Goal: Task Accomplishment & Management: Manage account settings

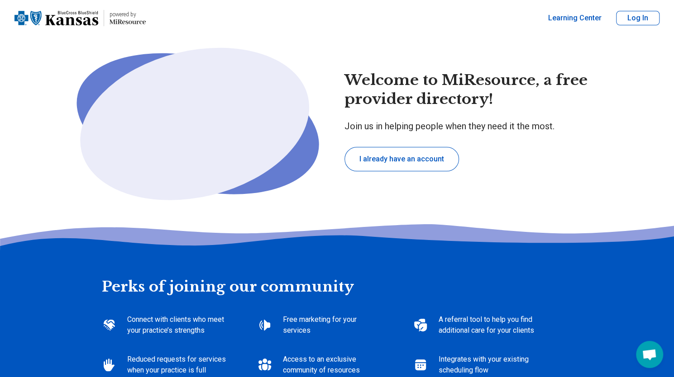
click at [641, 20] on button "Log In" at bounding box center [637, 18] width 43 height 14
type textarea "*"
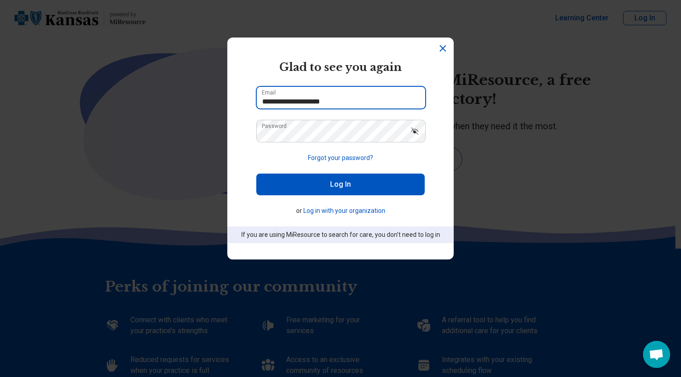
drag, startPoint x: 283, startPoint y: 100, endPoint x: 205, endPoint y: 100, distance: 78.3
click at [205, 100] on div "**********" at bounding box center [340, 188] width 681 height 377
click at [267, 186] on button "Log In" at bounding box center [340, 185] width 168 height 22
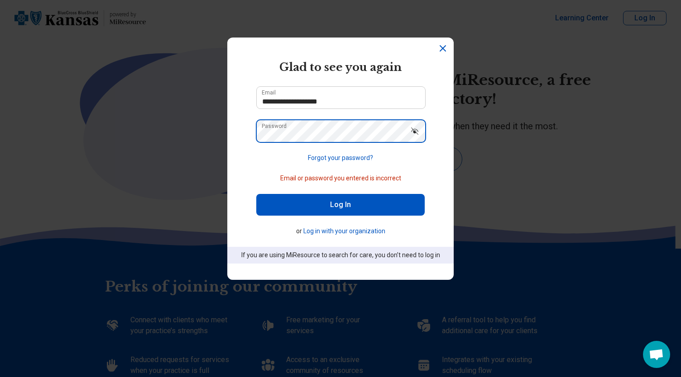
click at [128, 133] on div "**********" at bounding box center [340, 188] width 681 height 377
click at [256, 194] on button "Log In" at bounding box center [340, 205] width 168 height 22
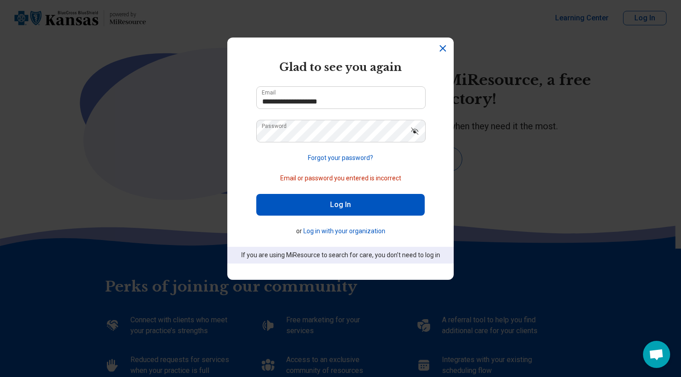
click at [262, 207] on button "Log In" at bounding box center [340, 205] width 168 height 22
drag, startPoint x: 276, startPoint y: 100, endPoint x: 197, endPoint y: 85, distance: 80.1
click at [197, 85] on div "**********" at bounding box center [340, 188] width 681 height 377
type input "**********"
click at [281, 210] on button "Log In" at bounding box center [340, 205] width 168 height 22
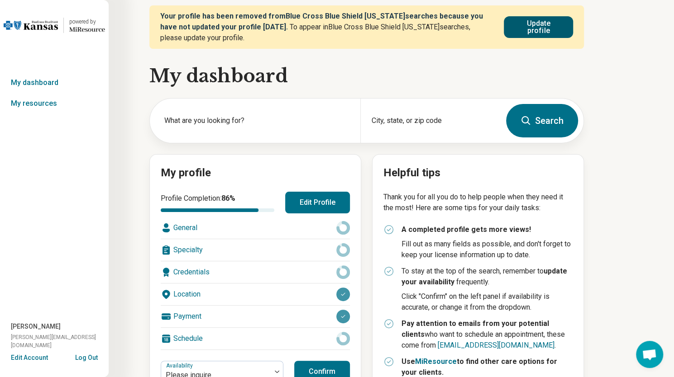
click at [541, 28] on button "Update profile" at bounding box center [538, 27] width 69 height 22
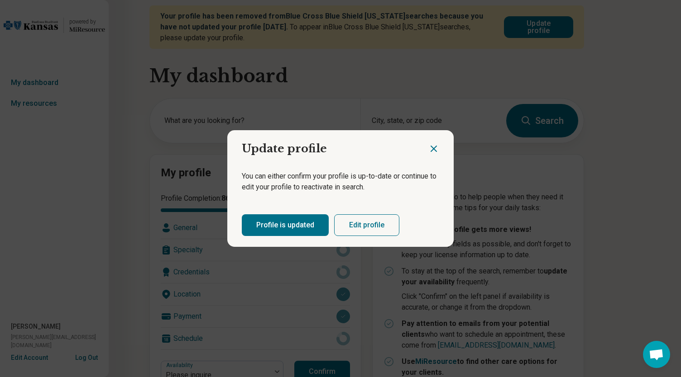
click at [294, 229] on button "Profile is updated" at bounding box center [285, 225] width 87 height 22
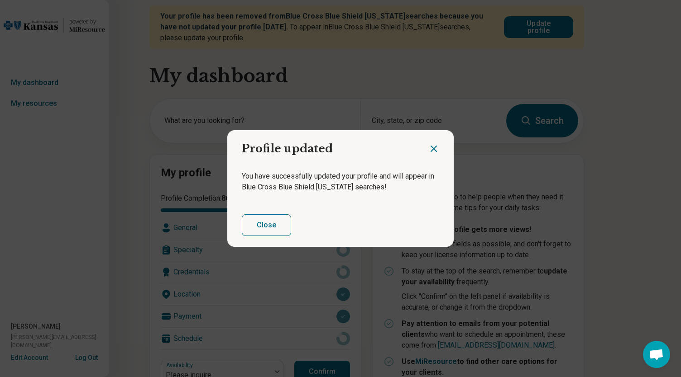
click at [267, 225] on button "Close" at bounding box center [266, 225] width 49 height 22
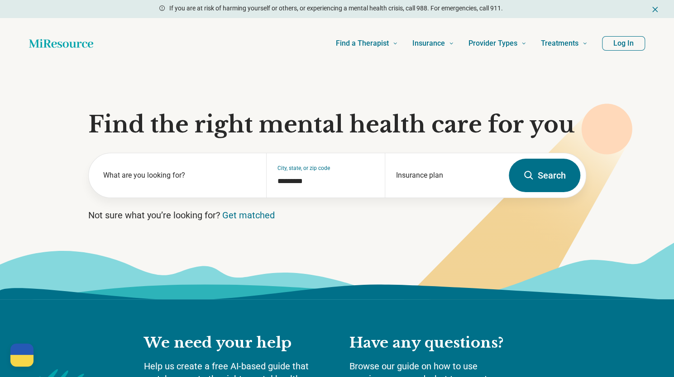
click at [620, 43] on button "Log In" at bounding box center [623, 43] width 43 height 14
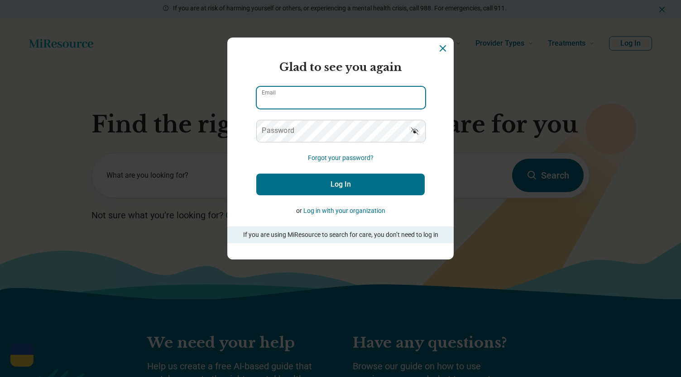
type input "**********"
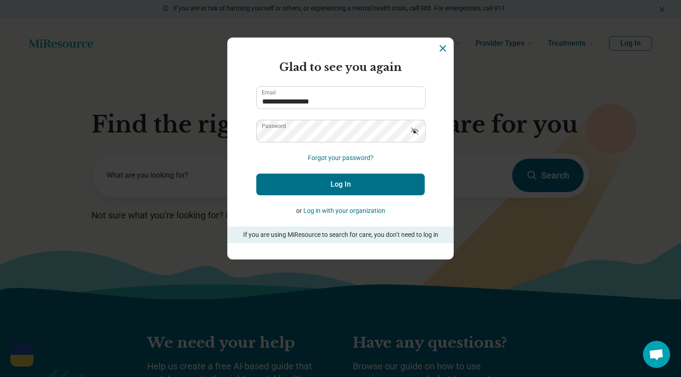
click at [308, 186] on button "Log In" at bounding box center [340, 185] width 168 height 22
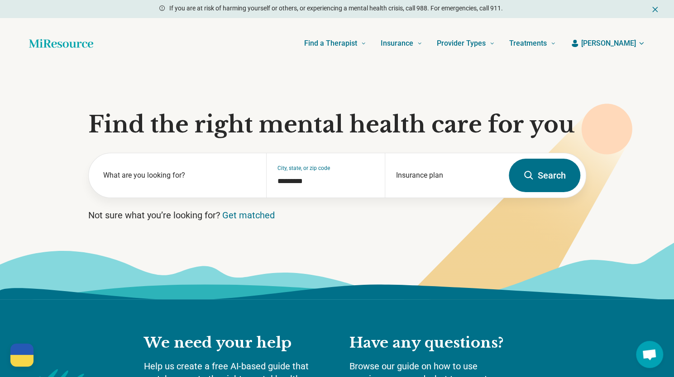
click at [620, 41] on button "[PERSON_NAME]" at bounding box center [607, 43] width 75 height 11
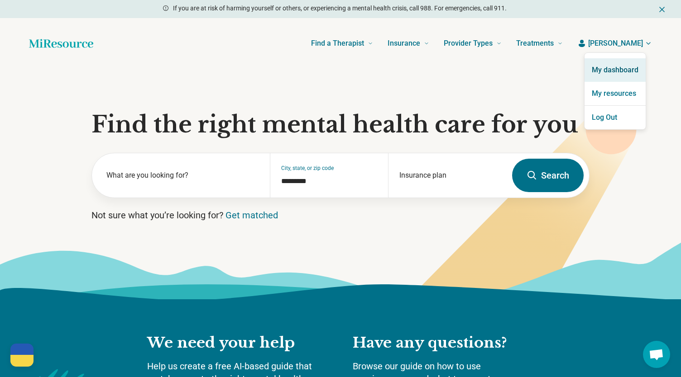
click at [609, 72] on link "My dashboard" at bounding box center [614, 70] width 61 height 24
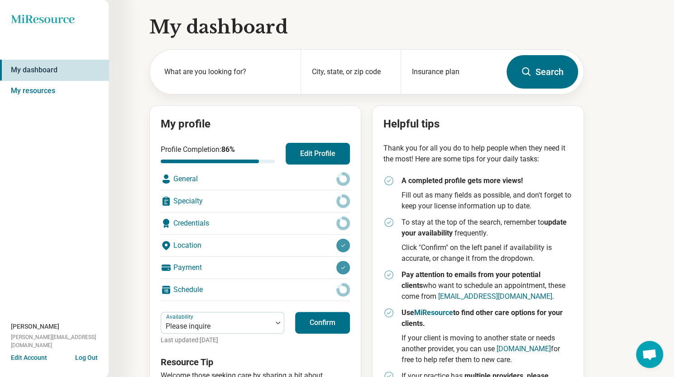
scroll to position [76, 0]
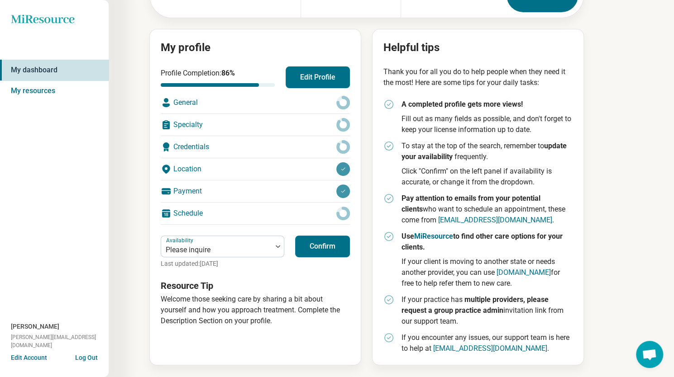
click at [184, 104] on div "General" at bounding box center [255, 103] width 189 height 22
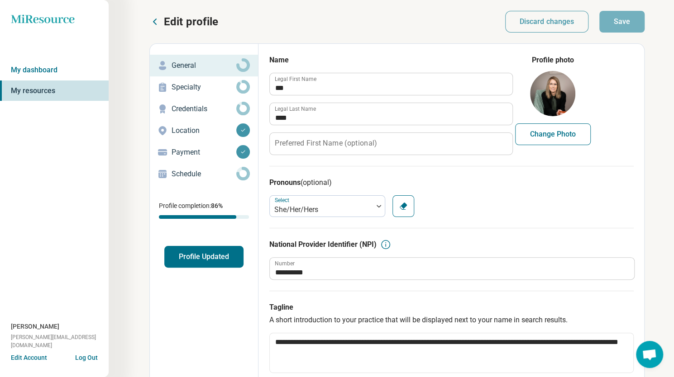
click at [556, 138] on button "Change Photo" at bounding box center [553, 135] width 76 height 22
type input "**********"
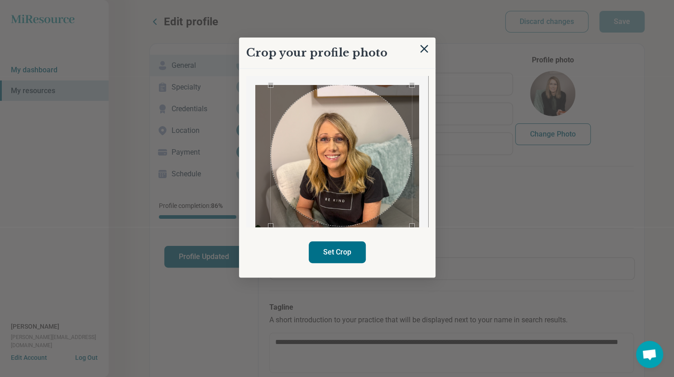
click at [418, 242] on div "Crop your profile photo Set Crop" at bounding box center [337, 158] width 196 height 240
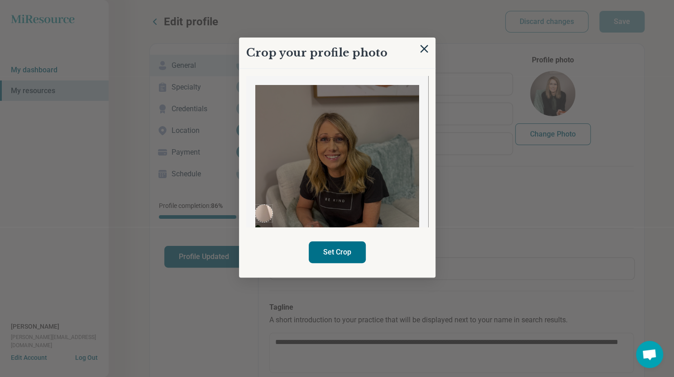
click at [246, 219] on div at bounding box center [337, 151] width 182 height 151
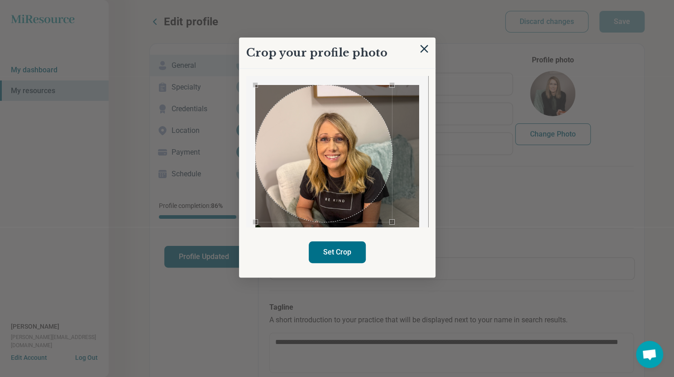
click at [512, 55] on div "Crop your profile photo Set Crop" at bounding box center [572, 55] width 121 height 0
click at [422, 85] on div at bounding box center [337, 151] width 182 height 151
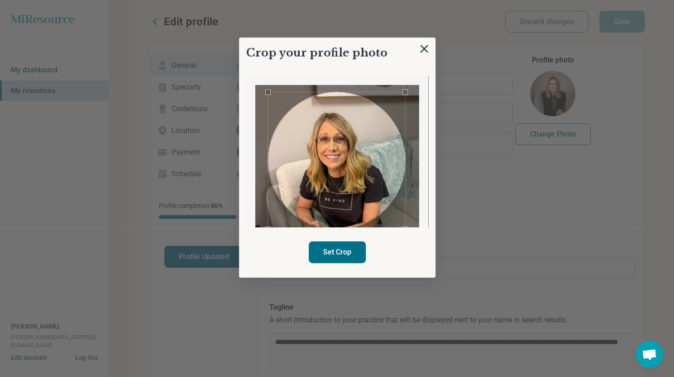
click at [363, 142] on div "Use the arrow keys to move the crop selection area" at bounding box center [336, 160] width 137 height 137
click at [341, 255] on button "Set Crop" at bounding box center [337, 253] width 57 height 22
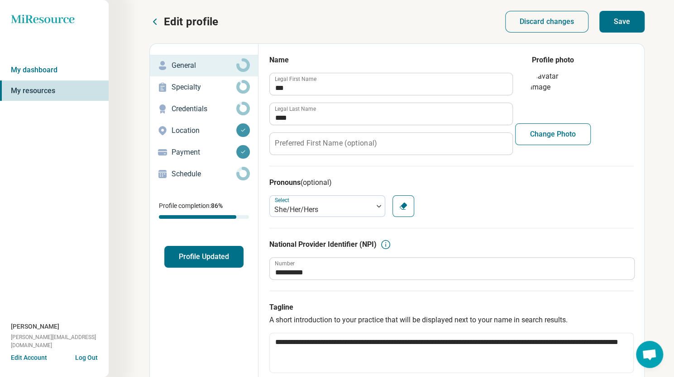
click at [619, 22] on button "Save" at bounding box center [621, 22] width 45 height 22
type textarea "*"
click at [28, 360] on button "Edit Account" at bounding box center [29, 358] width 36 height 10
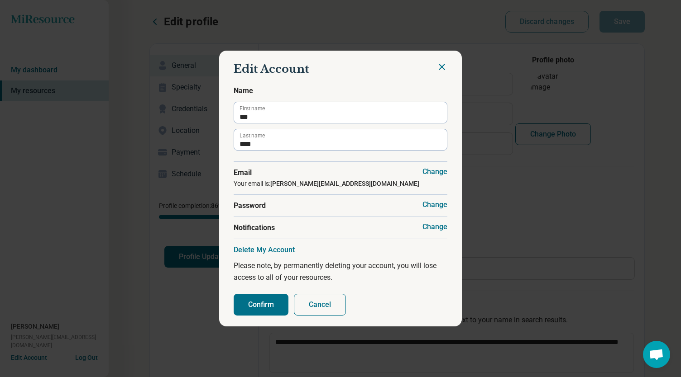
click at [428, 227] on button "Change" at bounding box center [434, 227] width 25 height 9
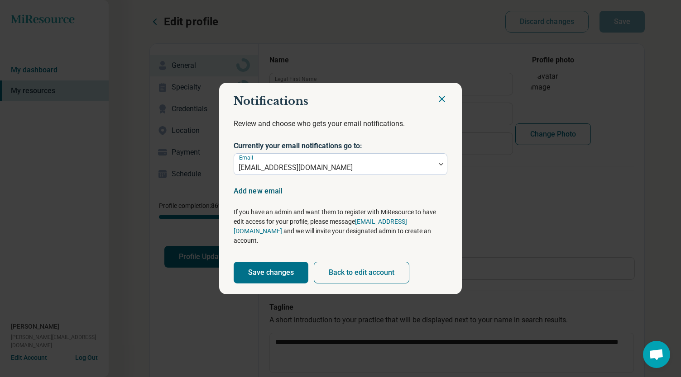
click at [269, 191] on button "Add new email" at bounding box center [257, 191] width 49 height 0
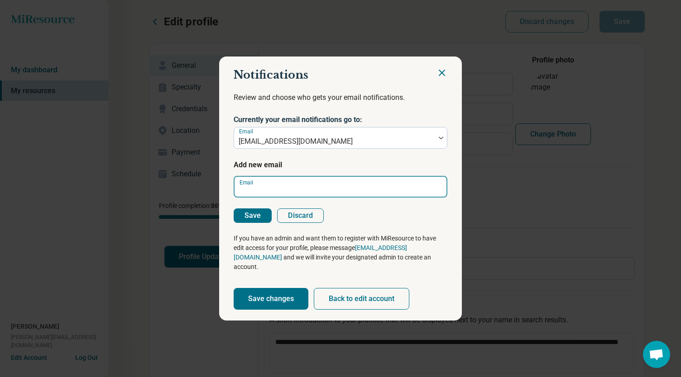
click at [267, 192] on input "Email" at bounding box center [340, 187] width 214 height 22
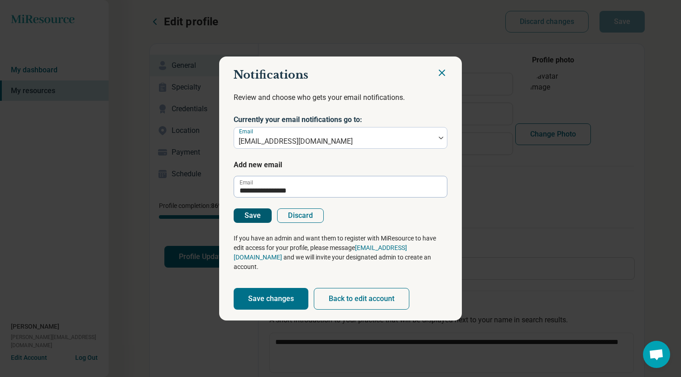
click at [256, 222] on button "Save" at bounding box center [252, 216] width 38 height 14
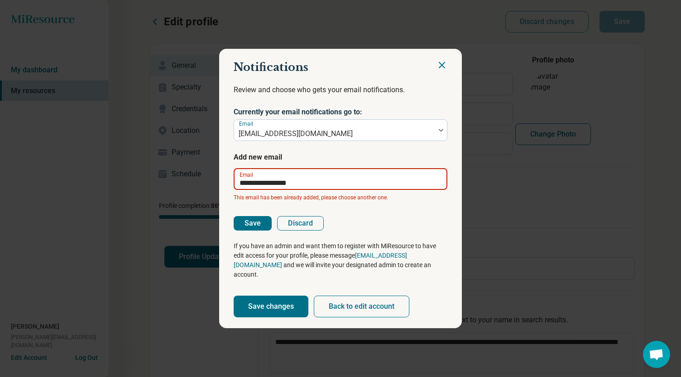
drag, startPoint x: 250, startPoint y: 192, endPoint x: 214, endPoint y: 195, distance: 36.3
click at [214, 195] on div "**********" at bounding box center [340, 188] width 681 height 377
type input "**********"
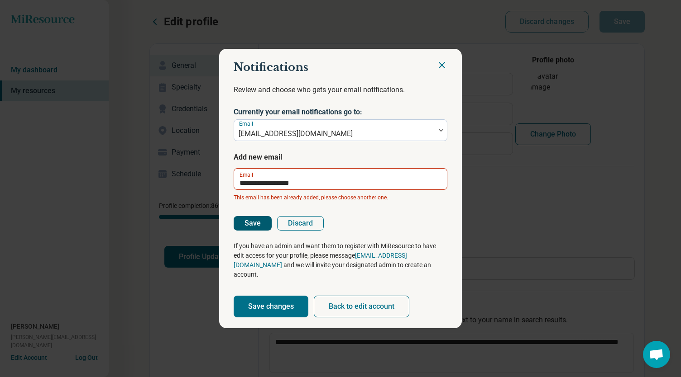
click at [248, 230] on button "Save" at bounding box center [252, 223] width 38 height 14
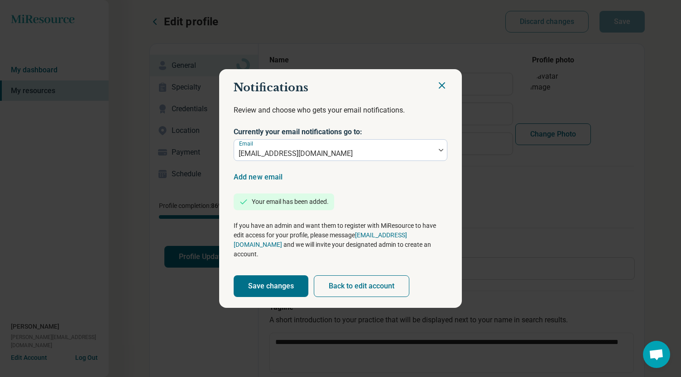
click at [267, 284] on button "Save changes" at bounding box center [270, 287] width 75 height 22
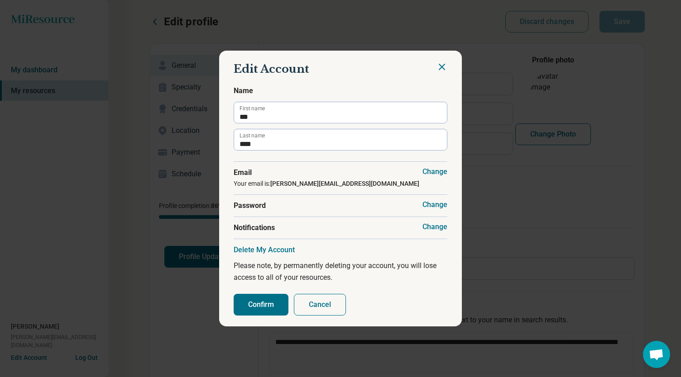
type textarea "*"
click at [438, 69] on icon "Close" at bounding box center [441, 67] width 11 height 11
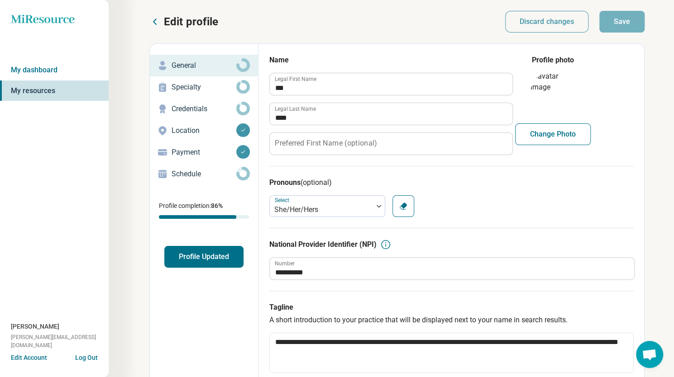
click at [198, 257] on button "Profile Updated" at bounding box center [203, 257] width 79 height 22
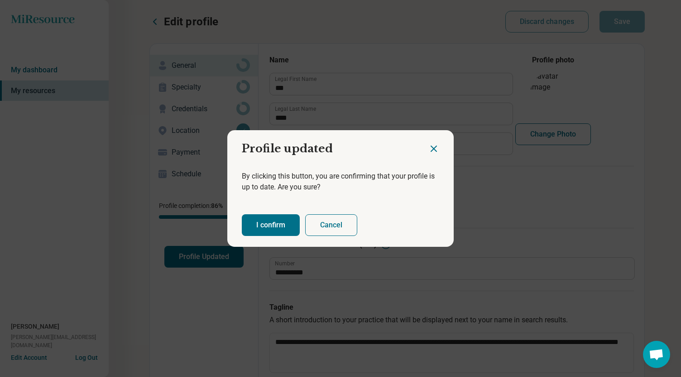
click at [274, 234] on button "I confirm" at bounding box center [271, 225] width 58 height 22
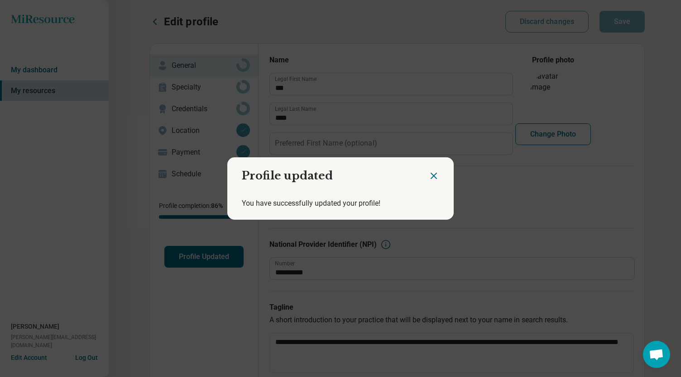
click at [431, 175] on icon "Close dialog" at bounding box center [433, 175] width 5 height 5
